Goal: Navigation & Orientation: Find specific page/section

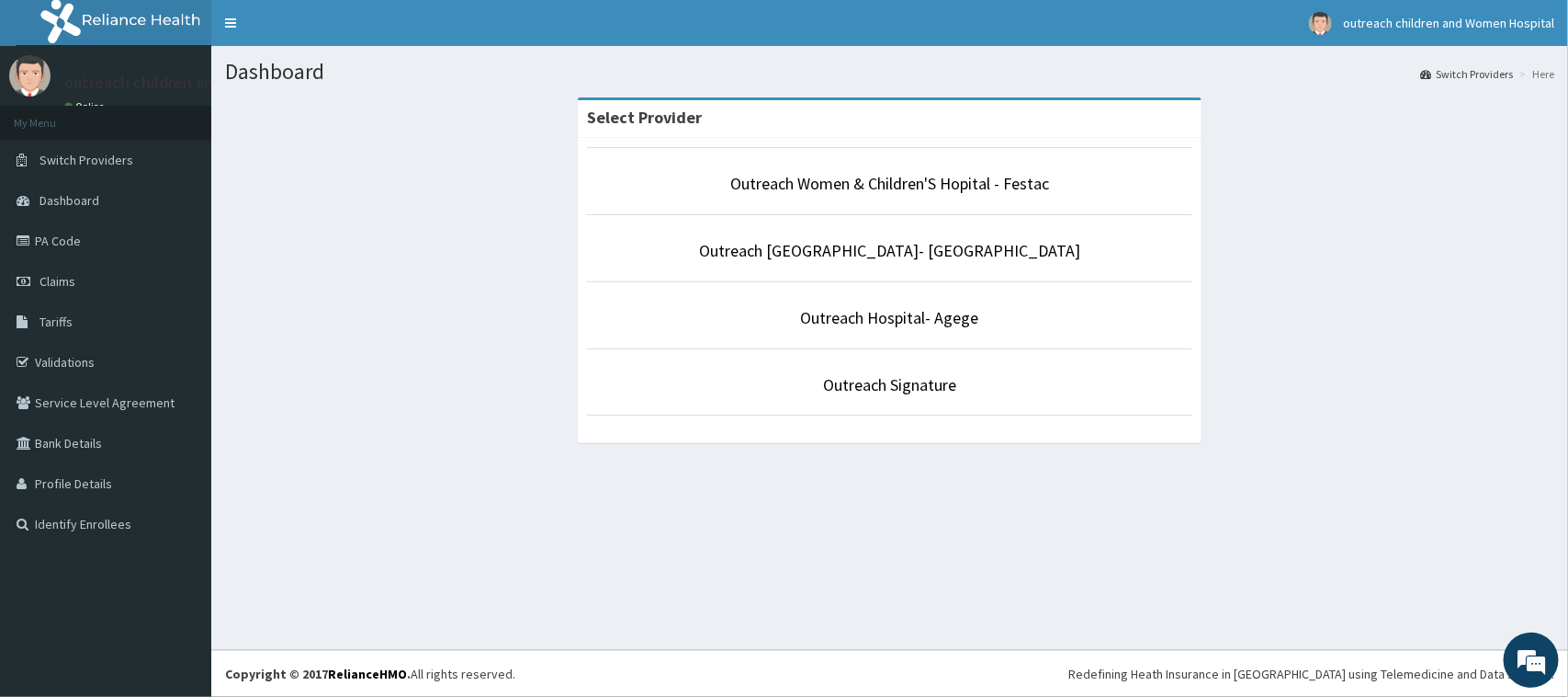
click at [961, 169] on li "Outreach Women & Children'S Hopital - Festac" at bounding box center [890, 180] width 606 height 68
click at [949, 175] on link "Outreach Women & Children'S Hopital - Festac" at bounding box center [889, 183] width 318 height 22
